Goal: Information Seeking & Learning: Learn about a topic

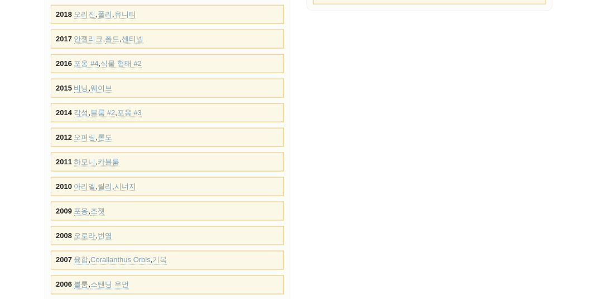
scroll to position [502, 0]
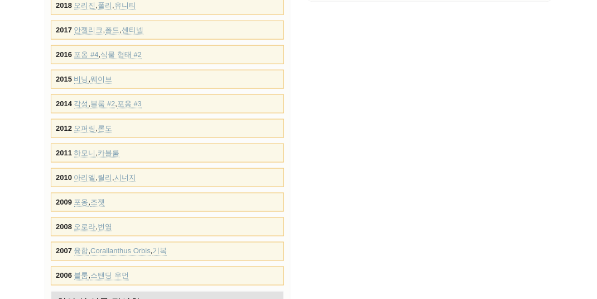
click at [83, 51] on link "포옹 #4" at bounding box center [86, 54] width 25 height 9
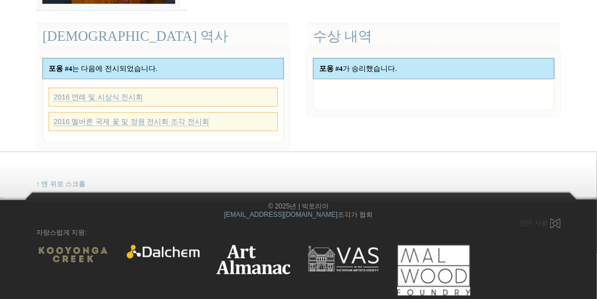
scroll to position [315, 0]
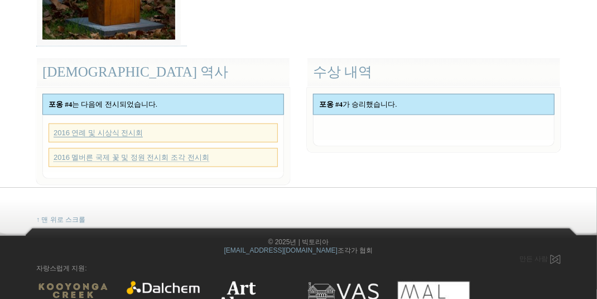
click at [121, 130] on link "2016 연례 및 시상식 전시회" at bounding box center [98, 132] width 89 height 9
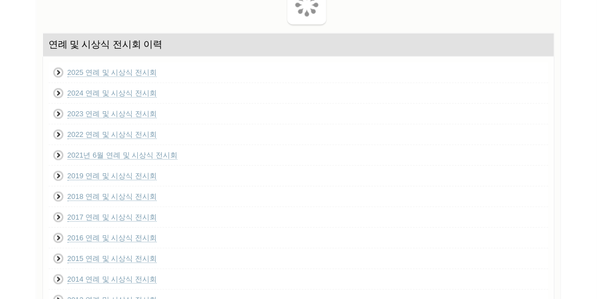
scroll to position [447, 0]
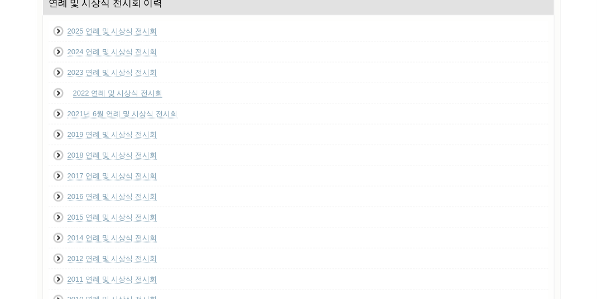
click at [119, 90] on link "2022 연례 및 시상식 전시회" at bounding box center [117, 93] width 89 height 9
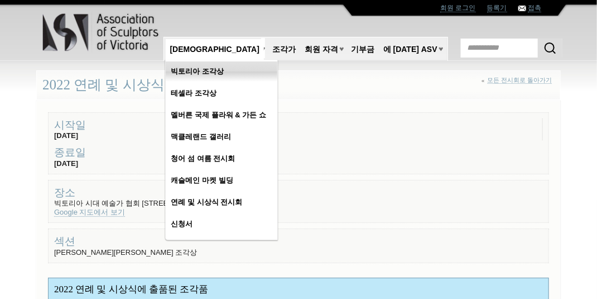
click at [190, 70] on link "빅토리아 조각상" at bounding box center [222, 71] width 112 height 20
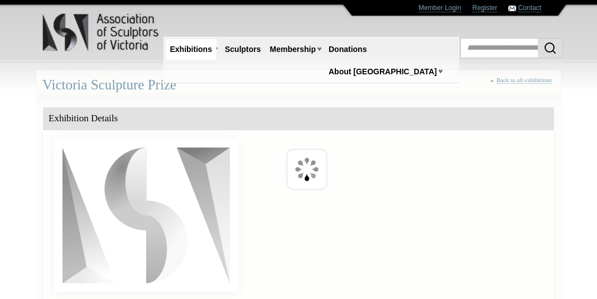
scroll to position [193, 0]
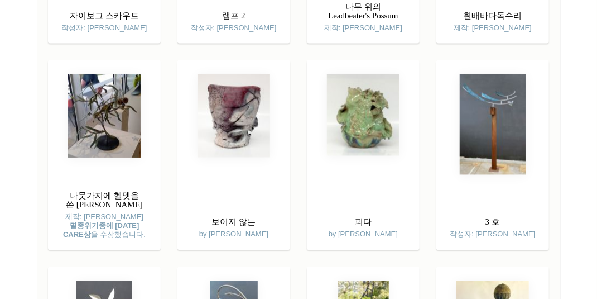
scroll to position [3852, 0]
